Goal: Check status

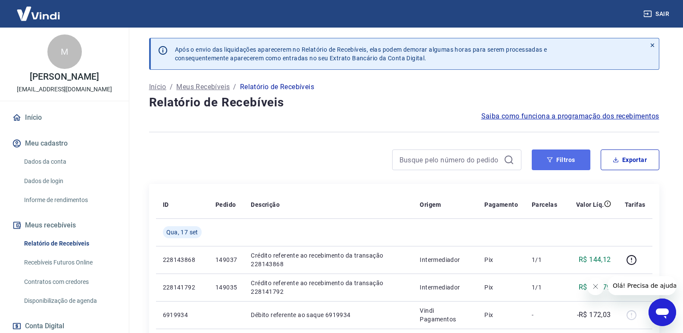
click at [550, 160] on icon "button" at bounding box center [550, 159] width 6 height 5
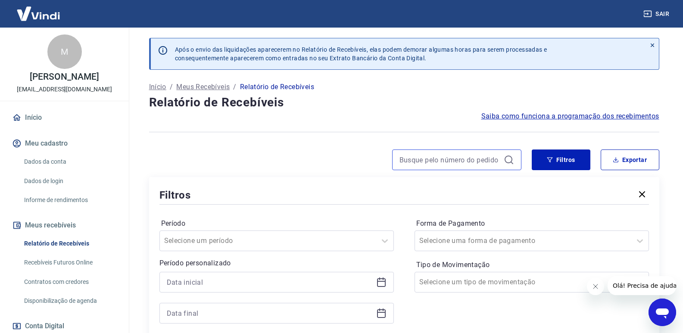
click at [413, 160] on input at bounding box center [450, 159] width 101 height 13
click at [570, 160] on button "Filtros" at bounding box center [561, 160] width 59 height 21
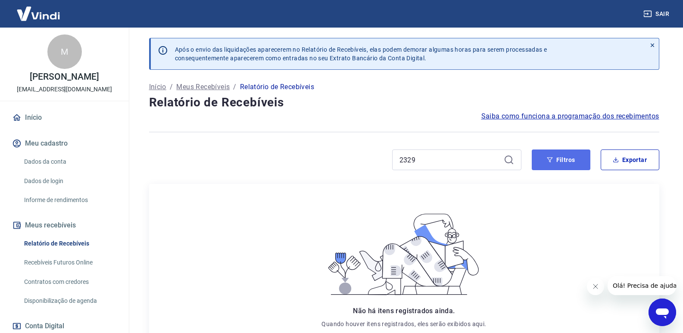
click at [565, 159] on button "Filtros" at bounding box center [561, 160] width 59 height 21
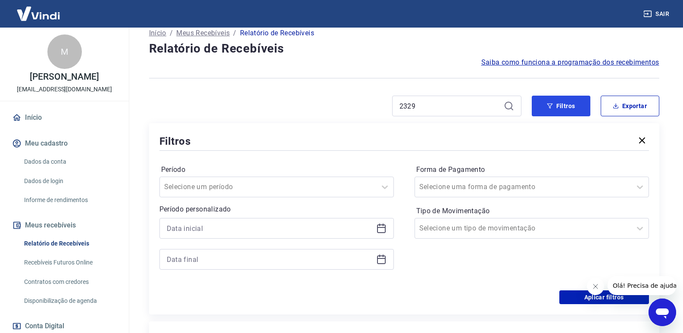
scroll to position [43, 0]
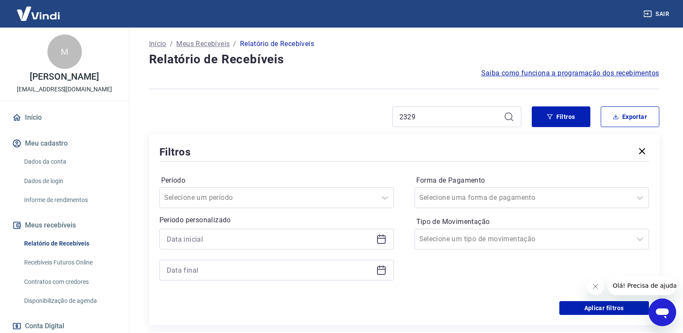
click at [507, 118] on icon at bounding box center [509, 117] width 10 height 10
click at [507, 116] on icon at bounding box center [509, 117] width 10 height 10
click at [428, 118] on input "2329" at bounding box center [450, 116] width 101 height 13
drag, startPoint x: 428, startPoint y: 118, endPoint x: 381, endPoint y: 117, distance: 47.0
click at [381, 117] on div "2329" at bounding box center [335, 116] width 373 height 21
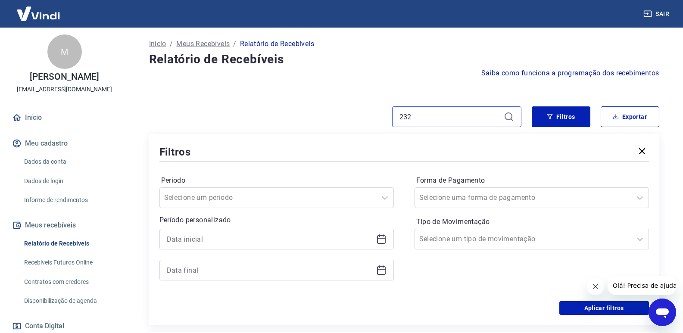
type input "2329"
drag, startPoint x: 424, startPoint y: 115, endPoint x: 391, endPoint y: 113, distance: 32.4
click at [391, 113] on div "2329" at bounding box center [335, 116] width 373 height 21
click at [214, 194] on input "Período" at bounding box center [207, 198] width 87 height 10
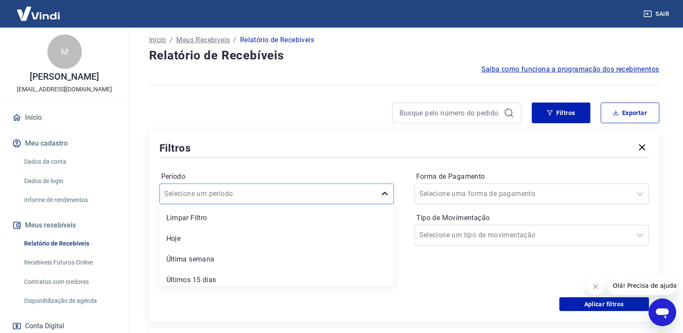
scroll to position [47, 0]
click at [436, 267] on div "Forma de Pagamento Selecione uma forma de pagamento Tipo de Movimentação Seleci…" at bounding box center [532, 227] width 235 height 117
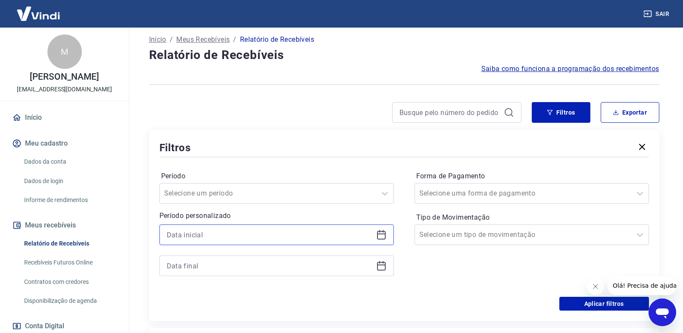
click at [239, 234] on input at bounding box center [270, 235] width 206 height 13
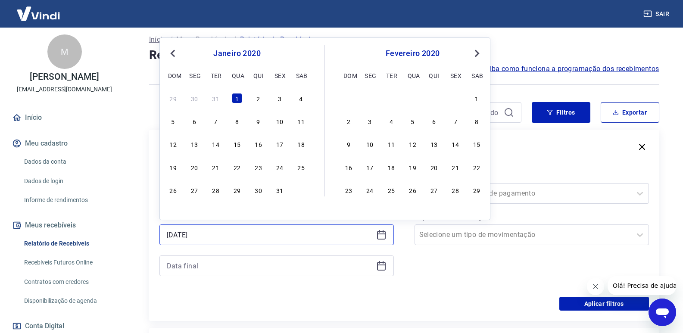
type input "[DATE]"
click at [210, 269] on input at bounding box center [270, 266] width 206 height 13
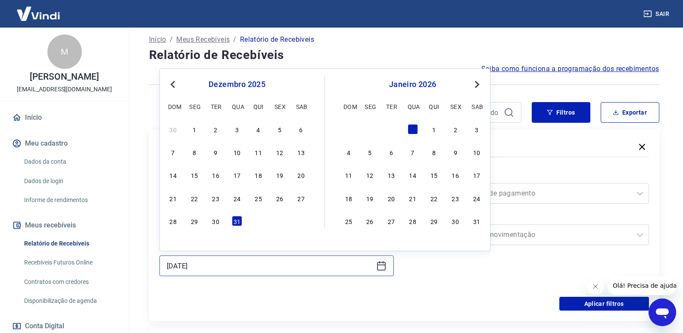
type input "[DATE]"
click at [222, 269] on input "[DATE]" at bounding box center [270, 266] width 206 height 13
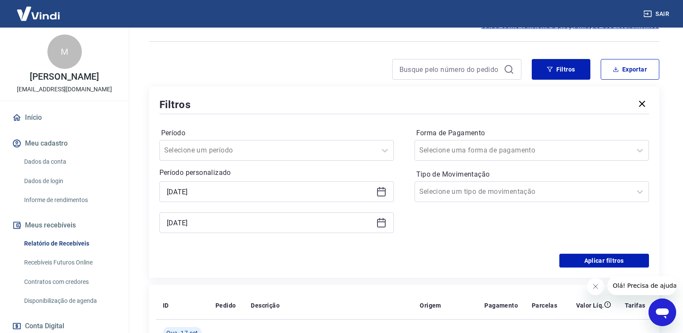
click at [395, 258] on div "Aplicar filtros" at bounding box center [405, 261] width 490 height 14
click at [592, 259] on button "Aplicar filtros" at bounding box center [605, 261] width 90 height 14
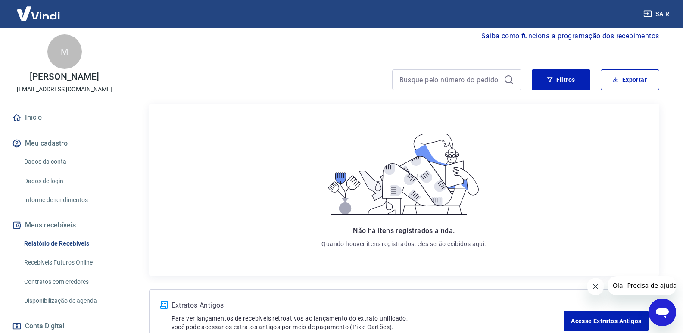
scroll to position [137, 0]
